Goal: Task Accomplishment & Management: Use online tool/utility

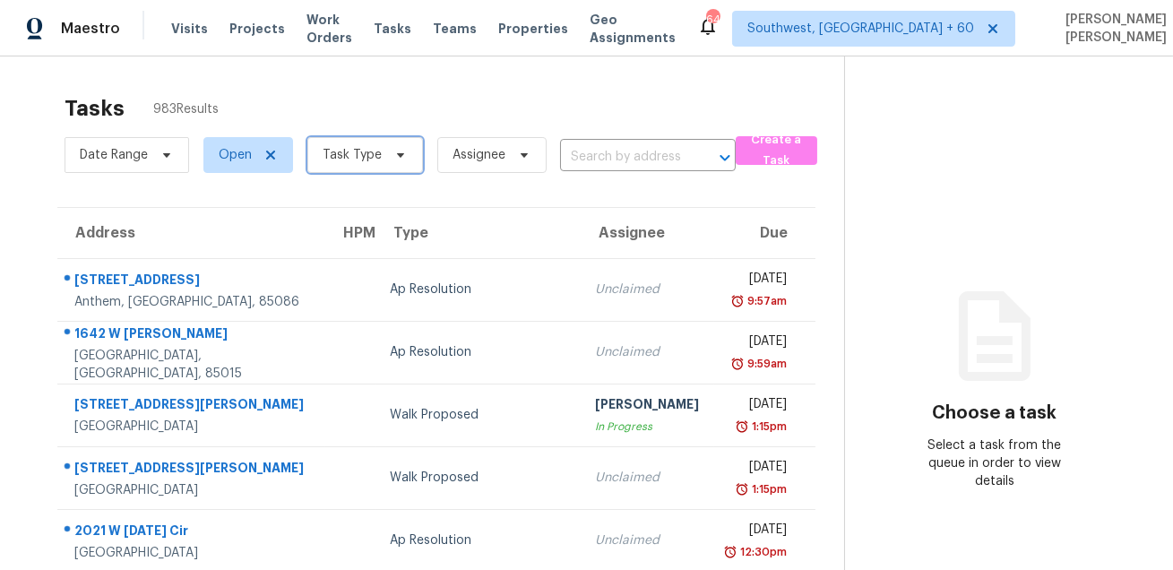
click at [341, 159] on span "Task Type" at bounding box center [352, 155] width 59 height 18
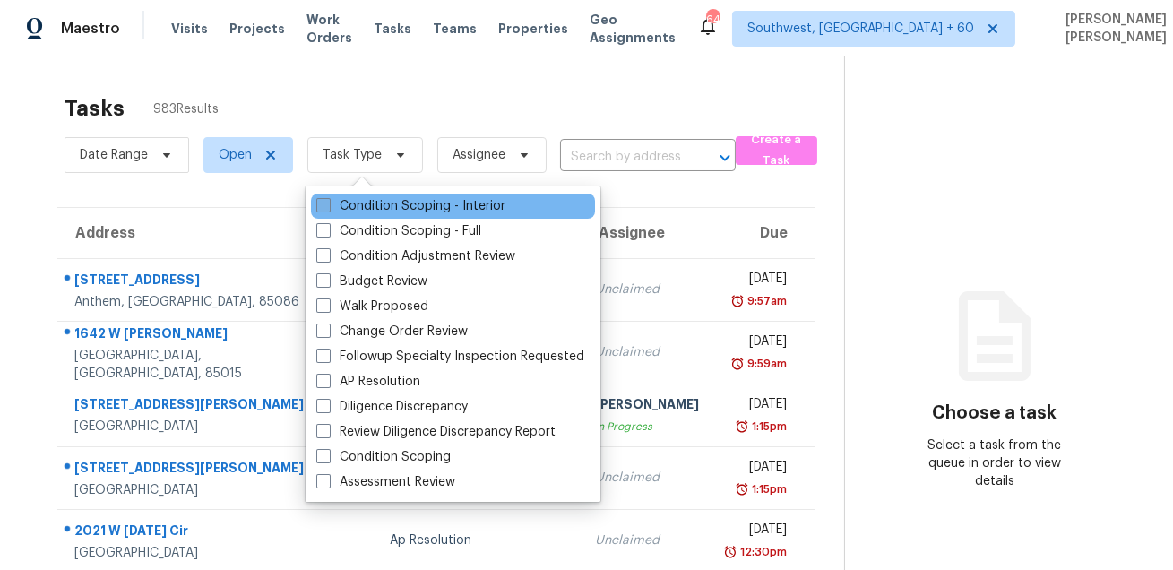
click at [338, 202] on label "Condition Scoping - Interior" at bounding box center [410, 206] width 189 height 18
click at [328, 202] on input "Condition Scoping - Interior" at bounding box center [322, 203] width 12 height 12
checkbox input "true"
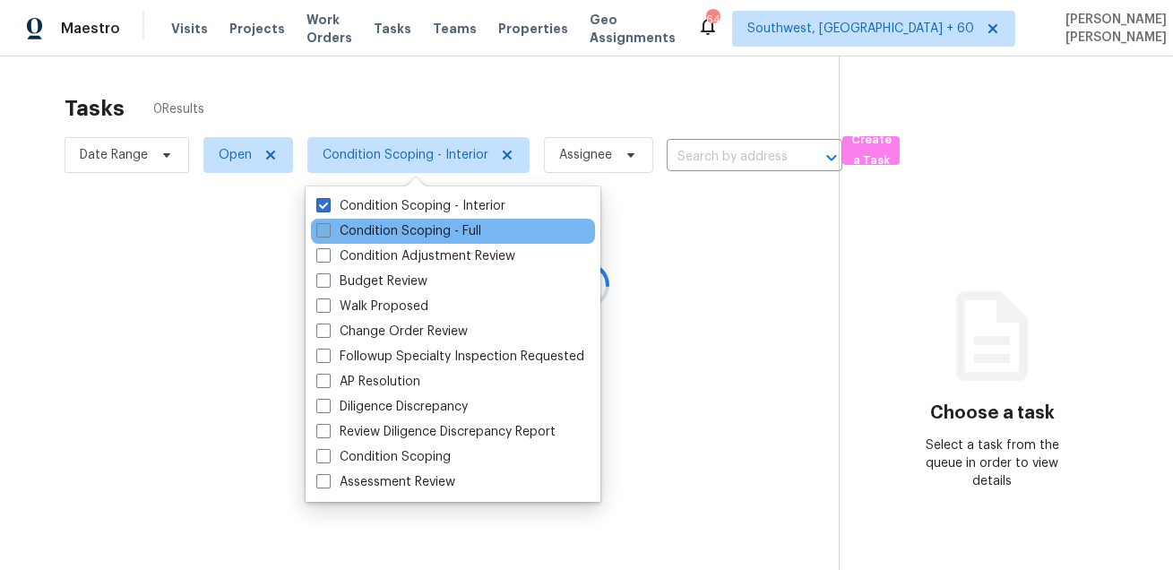
click at [332, 222] on label "Condition Scoping - Full" at bounding box center [398, 231] width 165 height 18
click at [328, 222] on input "Condition Scoping - Full" at bounding box center [322, 228] width 12 height 12
checkbox input "true"
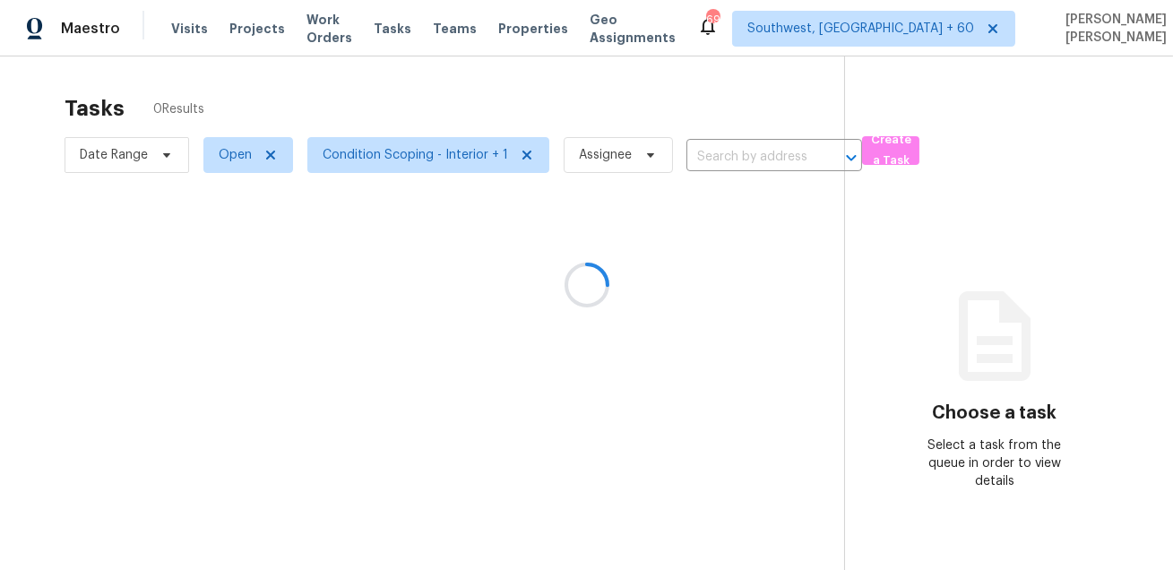
click at [595, 108] on div at bounding box center [586, 285] width 1173 height 570
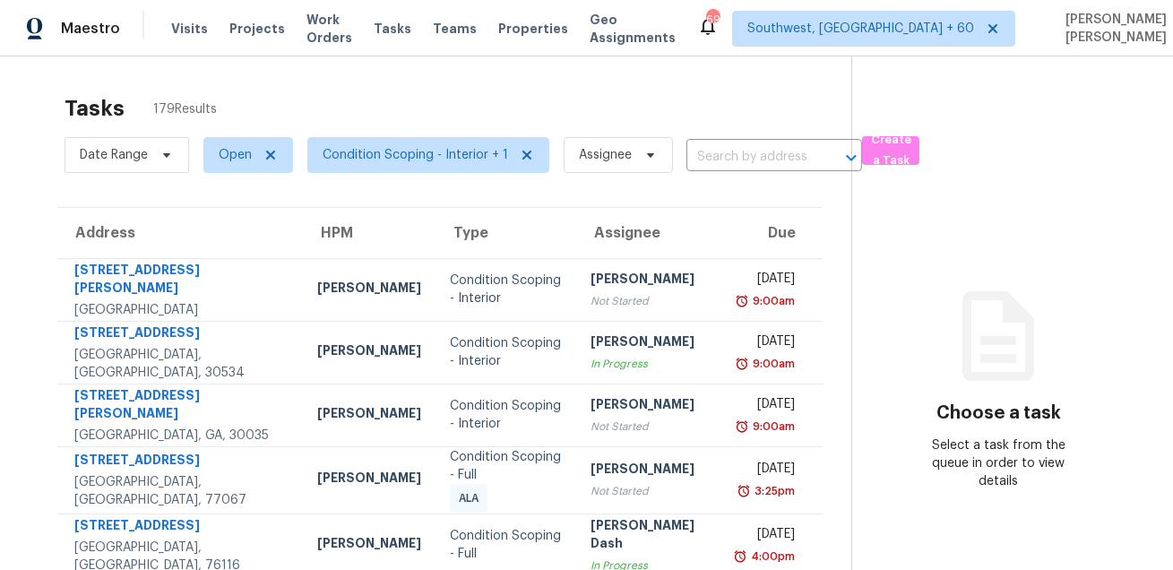
click at [595, 108] on div "Tasks 179 Results" at bounding box center [458, 108] width 787 height 47
click at [120, 148] on span "Date Range" at bounding box center [114, 155] width 68 height 18
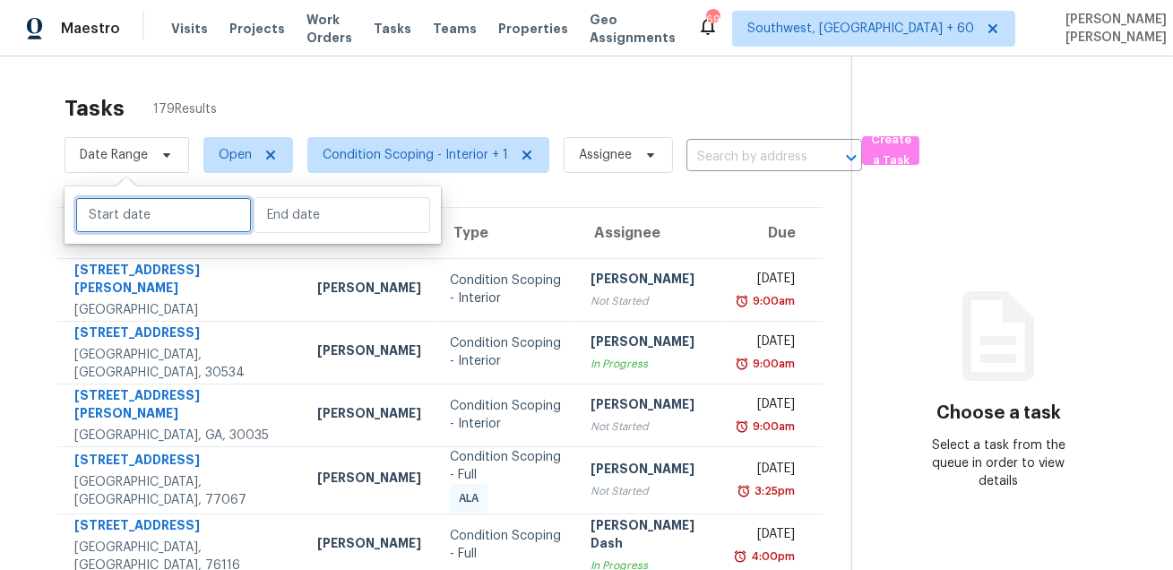
select select "9"
select select "2025"
select select "10"
select select "2025"
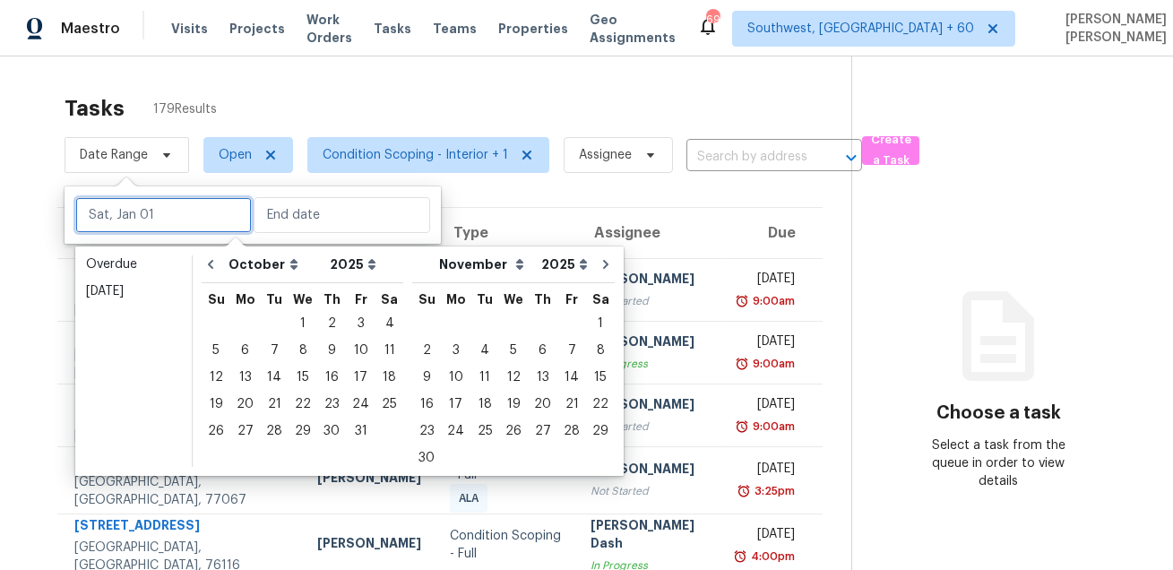
click at [146, 218] on input "text" at bounding box center [163, 215] width 177 height 36
click at [299, 333] on div "1" at bounding box center [303, 323] width 29 height 25
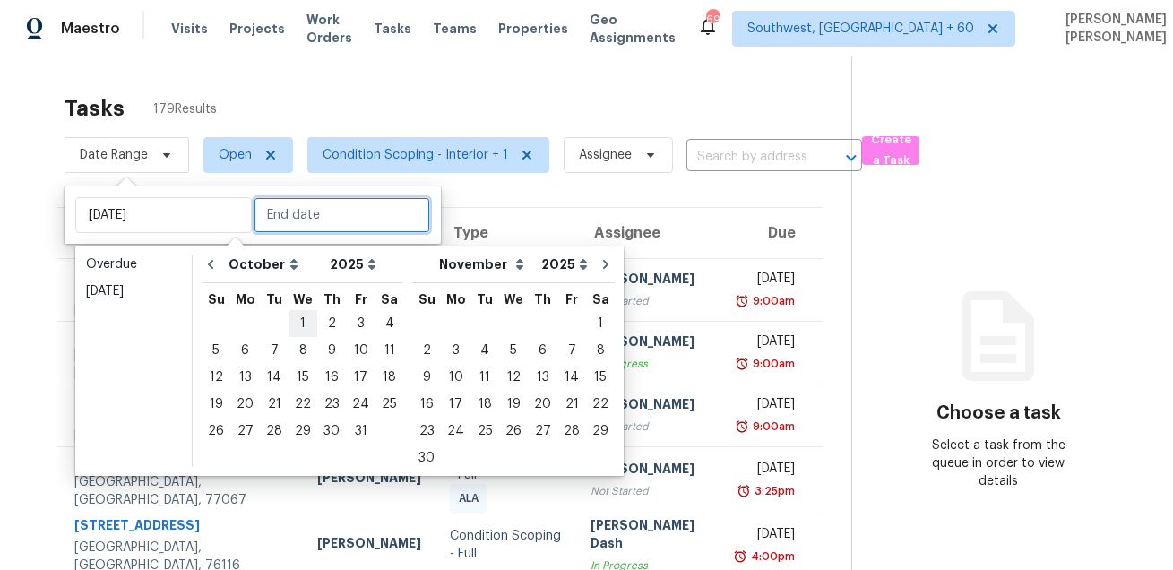
type input "Wed, Oct 01"
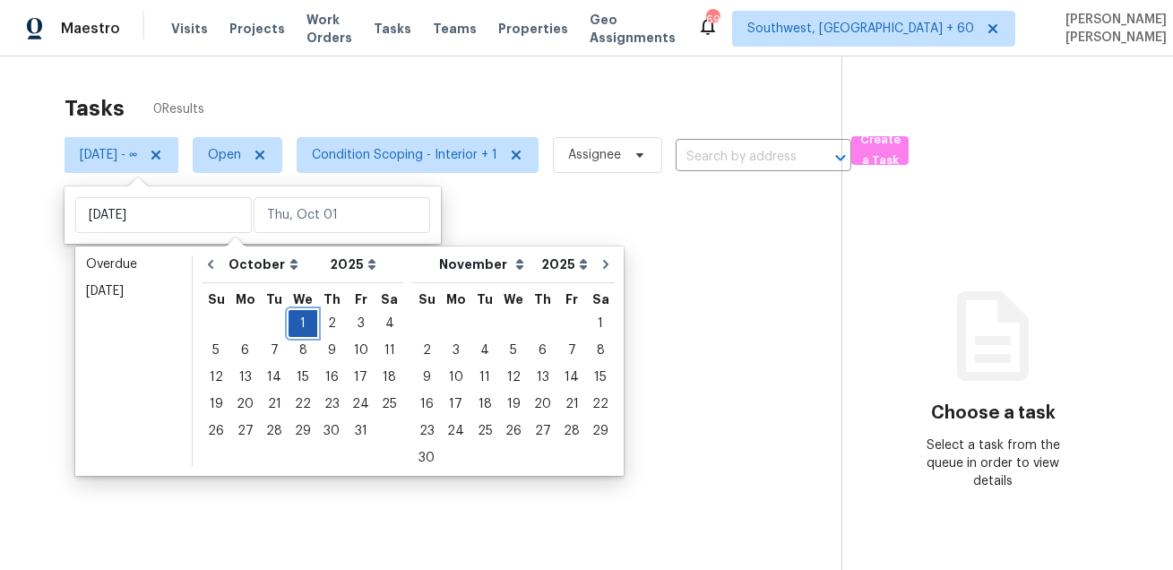
click at [299, 333] on div "1" at bounding box center [303, 323] width 29 height 25
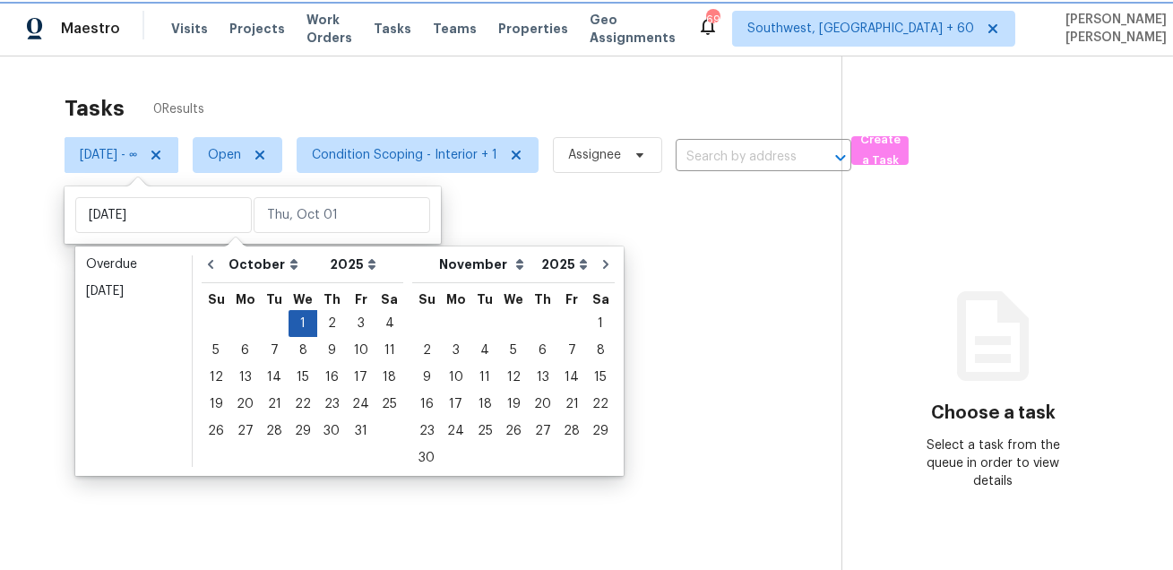
type input "Wed, Oct 01"
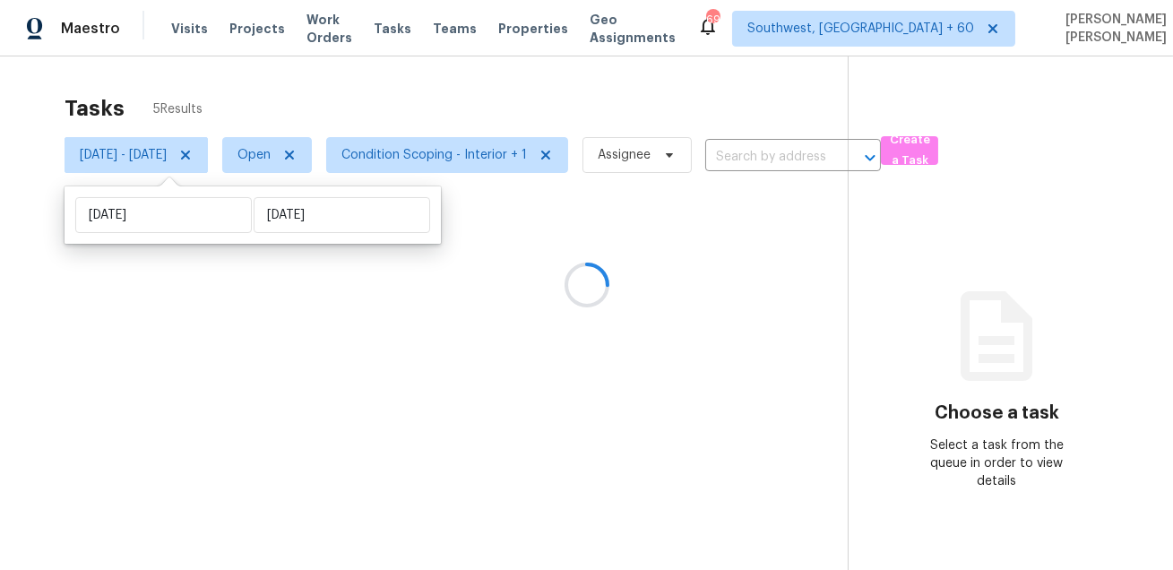
click at [475, 94] on div at bounding box center [586, 285] width 1173 height 570
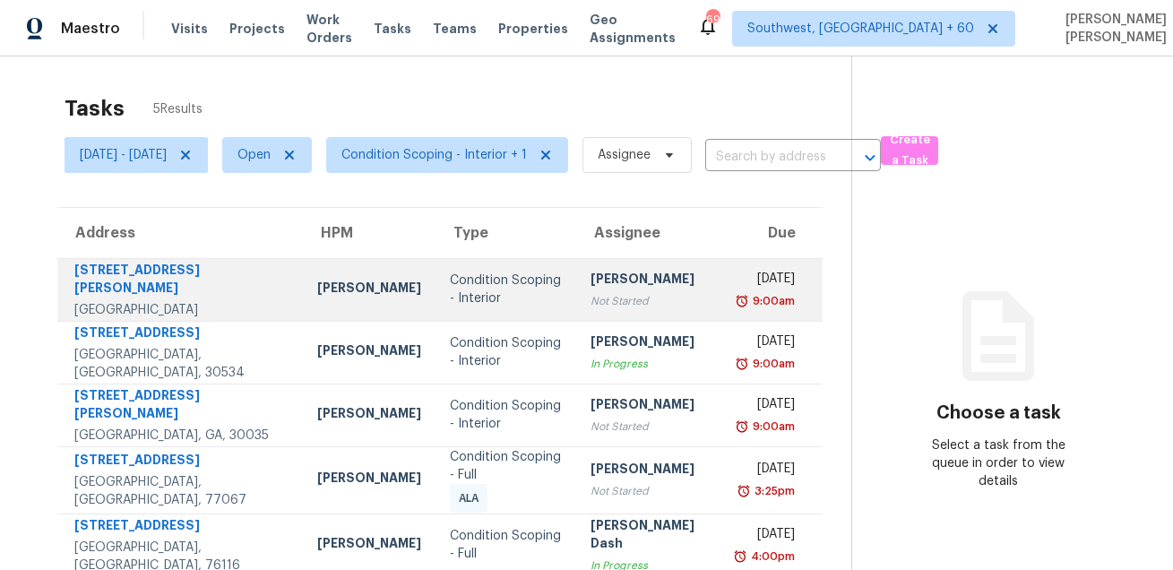
scroll to position [56, 0]
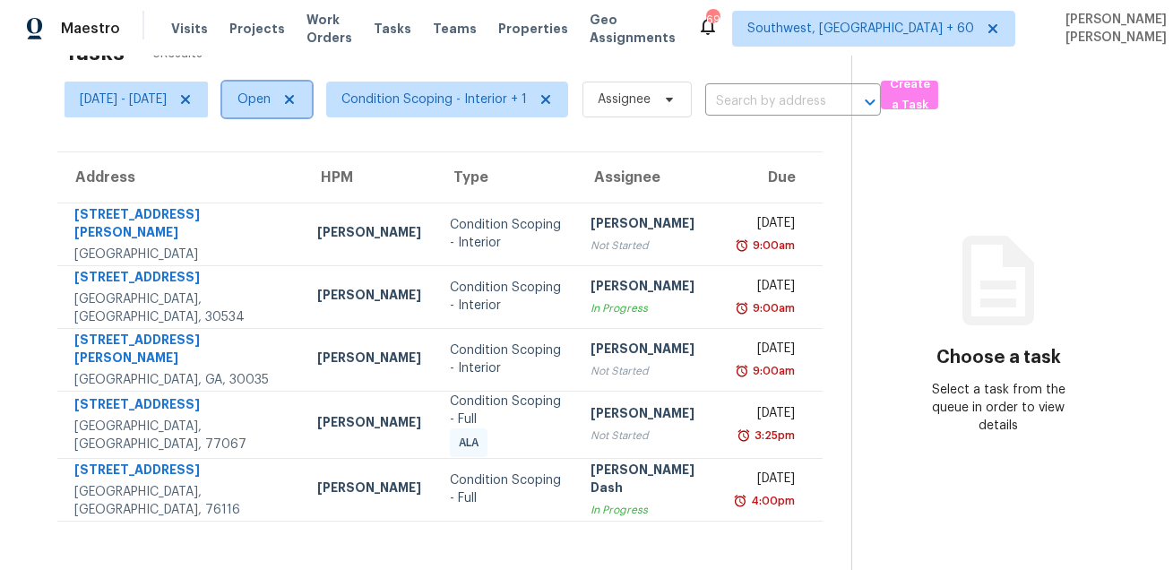
click at [271, 106] on span "Open" at bounding box center [253, 99] width 33 height 18
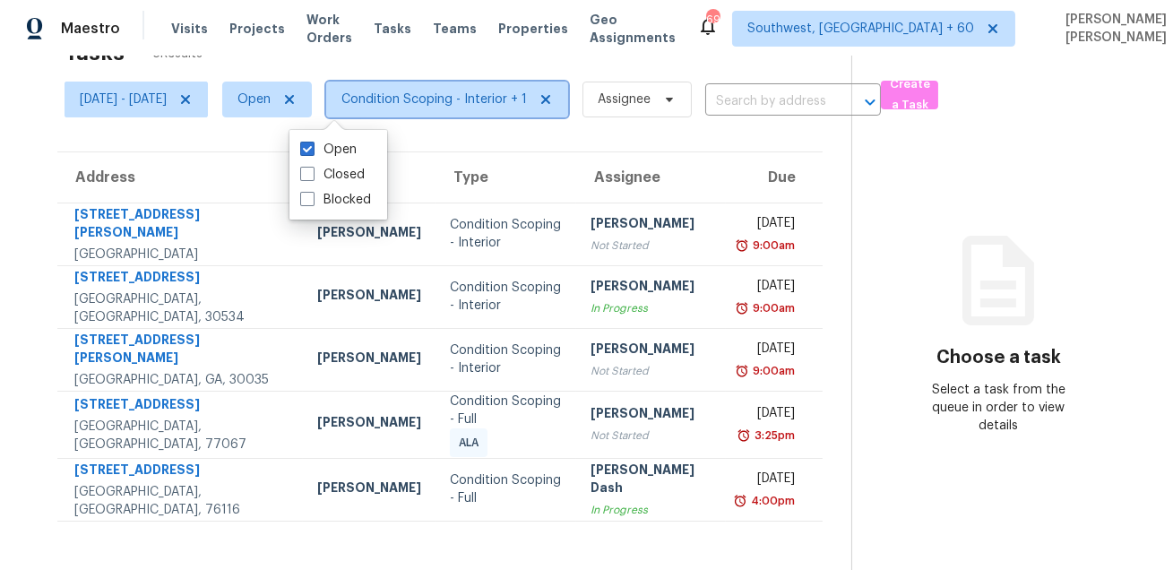
click at [409, 98] on span "Condition Scoping - Interior + 1" at bounding box center [433, 99] width 185 height 18
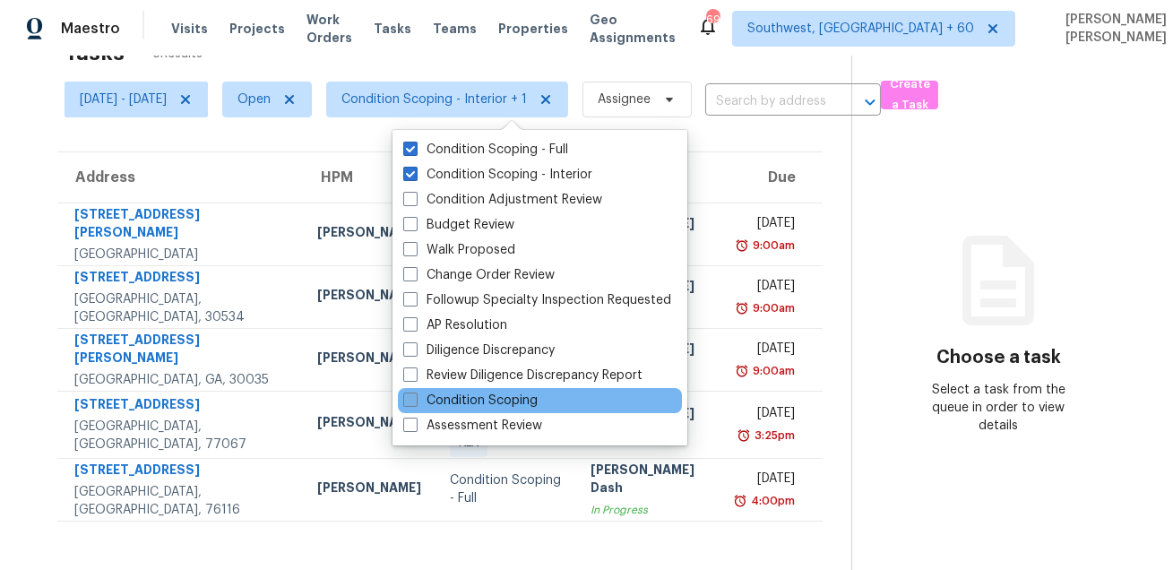
click at [445, 392] on label "Condition Scoping" at bounding box center [470, 401] width 134 height 18
click at [415, 392] on input "Condition Scoping" at bounding box center [409, 398] width 12 height 12
checkbox input "true"
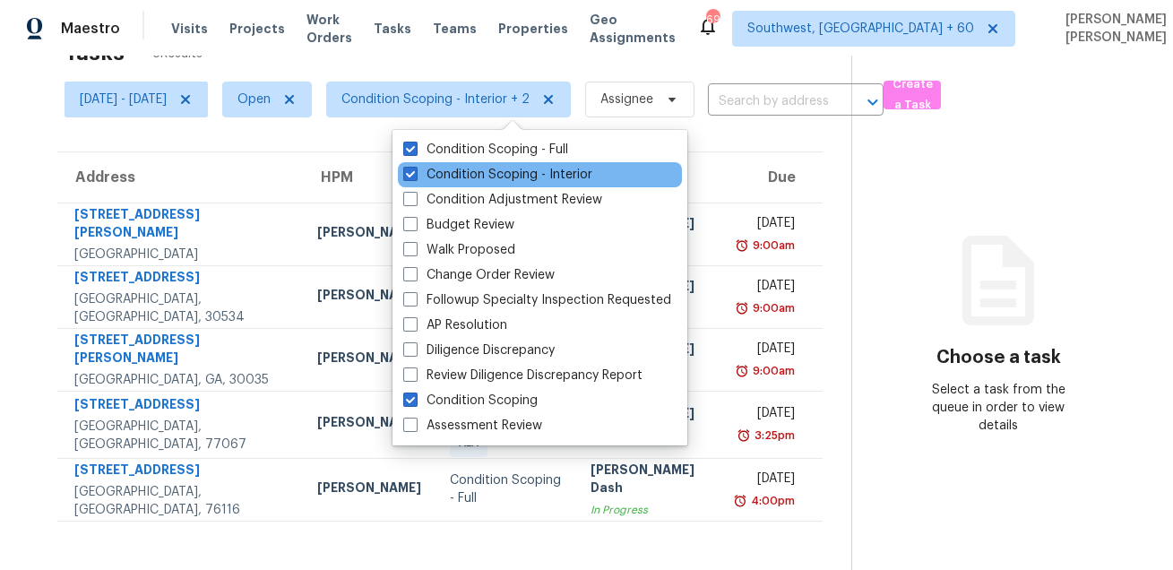
click at [469, 184] on div "Condition Scoping - Interior" at bounding box center [540, 174] width 284 height 25
click at [469, 175] on label "Condition Scoping - Interior" at bounding box center [497, 175] width 189 height 18
click at [415, 175] on input "Condition Scoping - Interior" at bounding box center [409, 172] width 12 height 12
checkbox input "false"
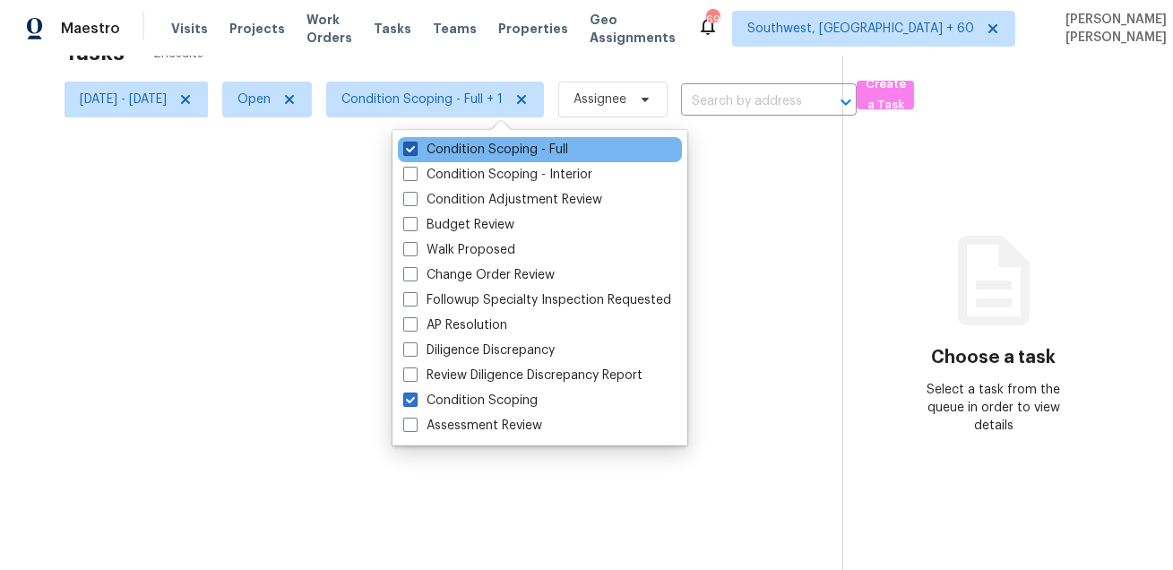
click at [473, 155] on label "Condition Scoping - Full" at bounding box center [485, 150] width 165 height 18
click at [415, 152] on input "Condition Scoping - Full" at bounding box center [409, 147] width 12 height 12
checkbox input "false"
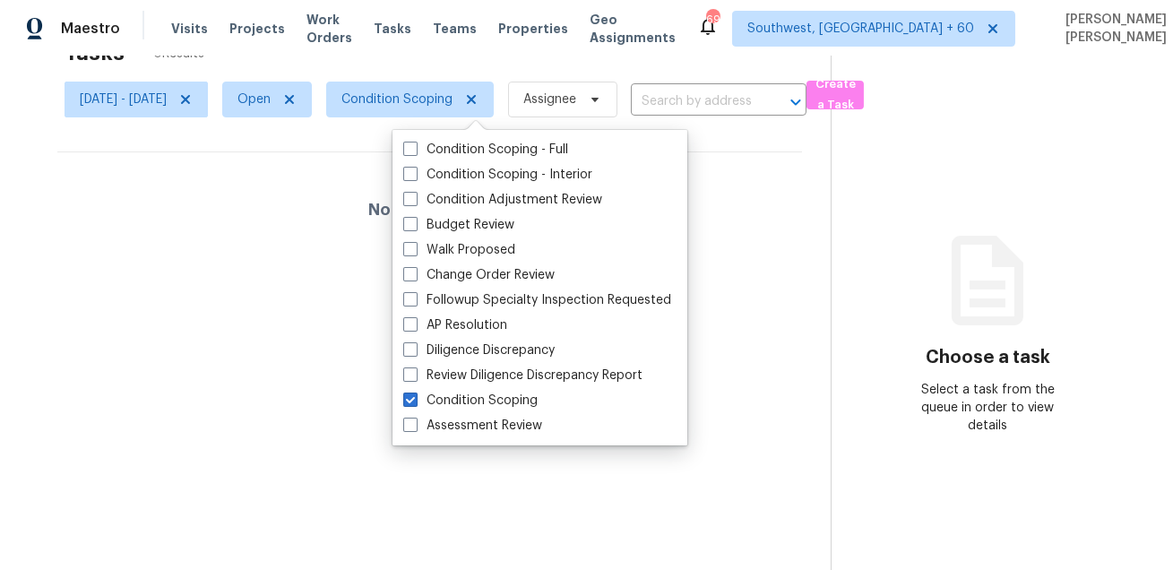
click at [351, 193] on div "No tasks found" at bounding box center [429, 209] width 745 height 115
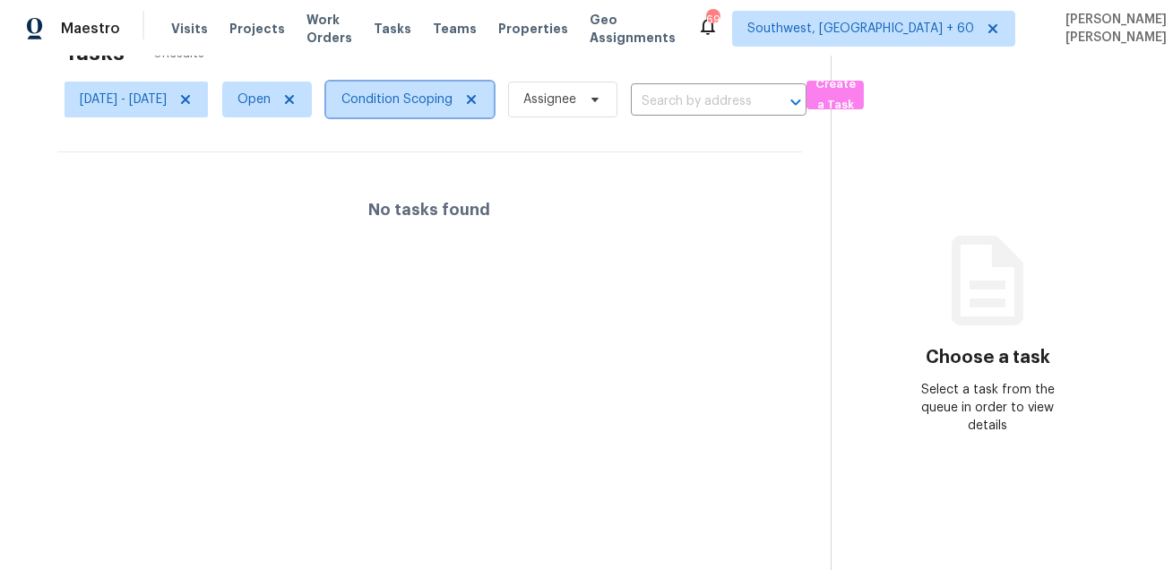
click at [435, 97] on span "Condition Scoping" at bounding box center [396, 99] width 111 height 18
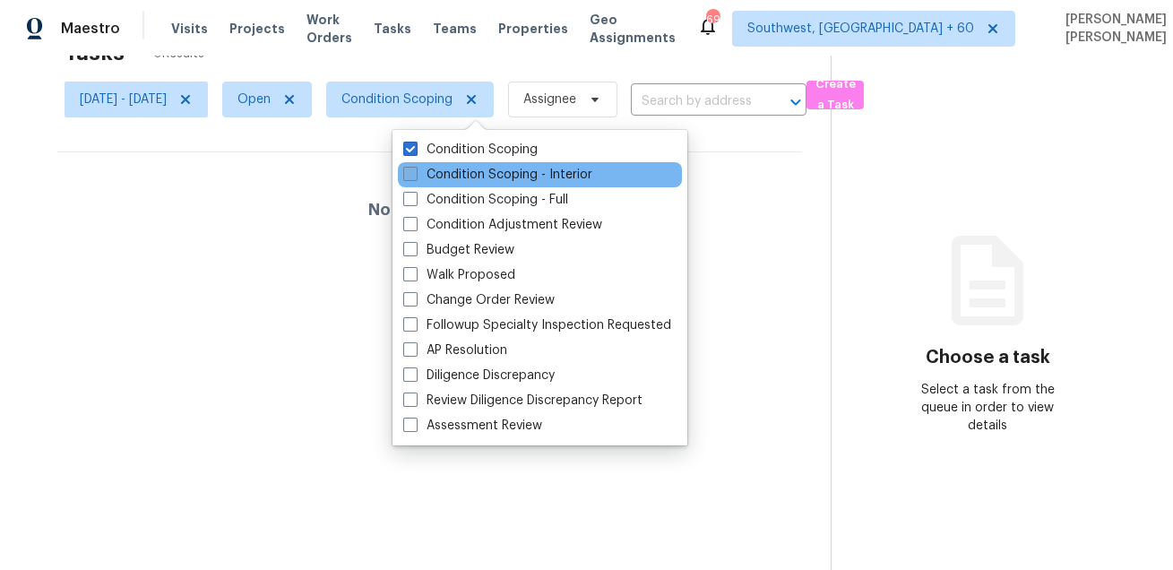
click at [454, 180] on label "Condition Scoping - Interior" at bounding box center [497, 175] width 189 height 18
click at [415, 177] on input "Condition Scoping - Interior" at bounding box center [409, 172] width 12 height 12
checkbox input "true"
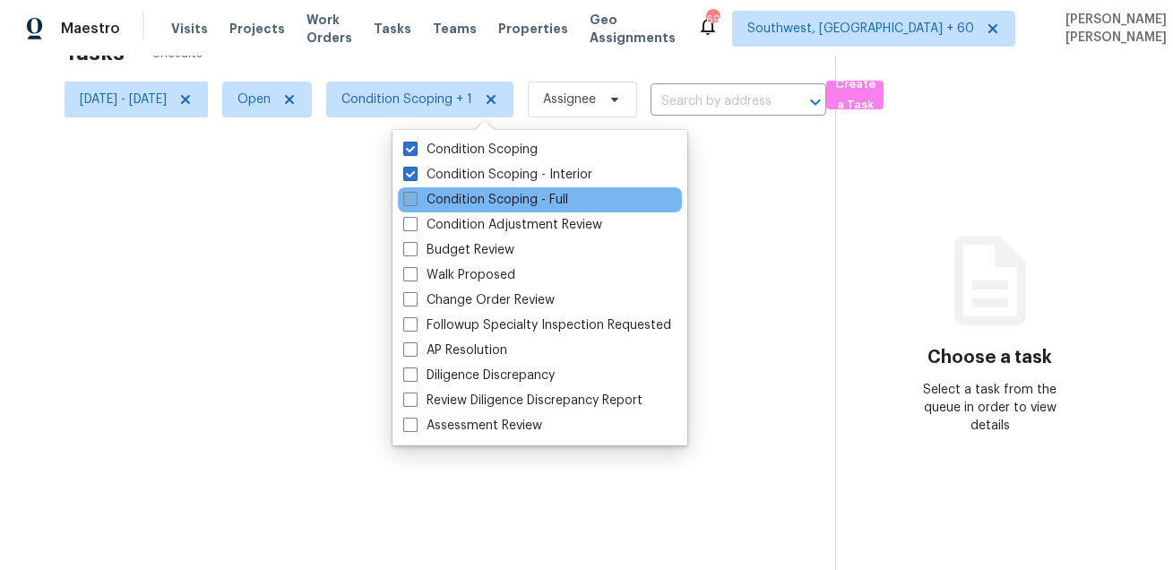
click at [444, 197] on label "Condition Scoping - Full" at bounding box center [485, 200] width 165 height 18
click at [415, 197] on input "Condition Scoping - Full" at bounding box center [409, 197] width 12 height 12
checkbox input "true"
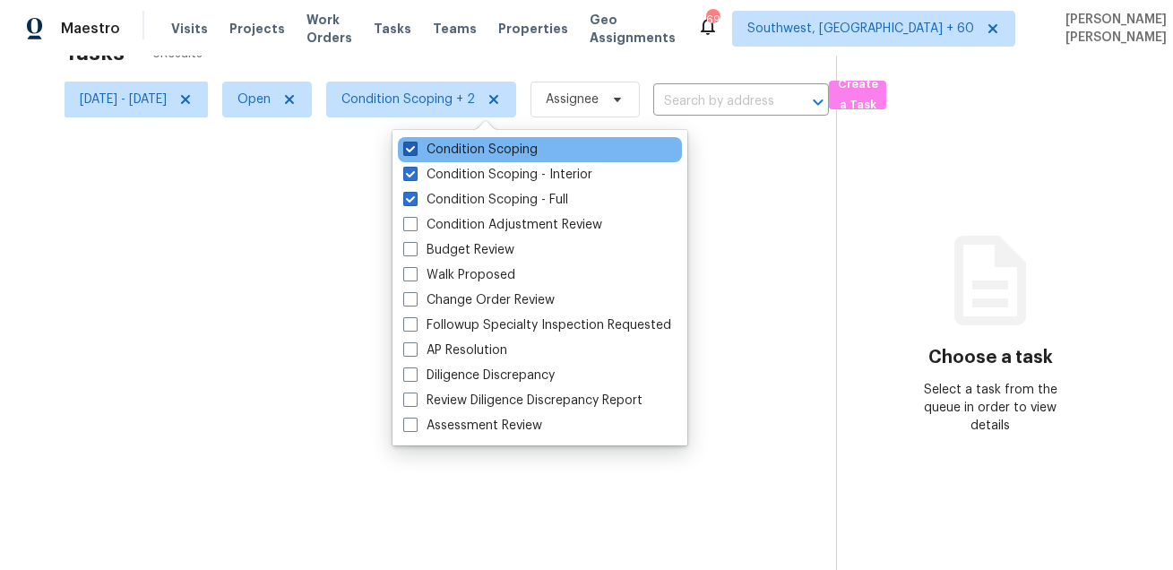
click at [461, 151] on label "Condition Scoping" at bounding box center [470, 150] width 134 height 18
click at [415, 151] on input "Condition Scoping" at bounding box center [409, 147] width 12 height 12
checkbox input "false"
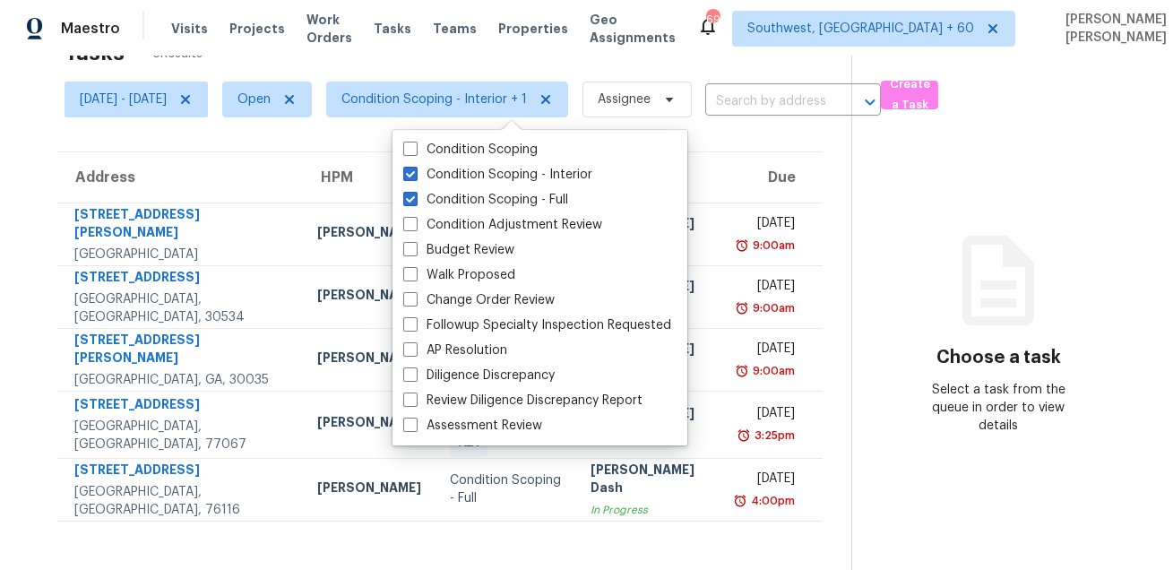
click at [503, 71] on div "Tasks 5 Results" at bounding box center [458, 53] width 787 height 47
